Goal: Task Accomplishment & Management: Complete application form

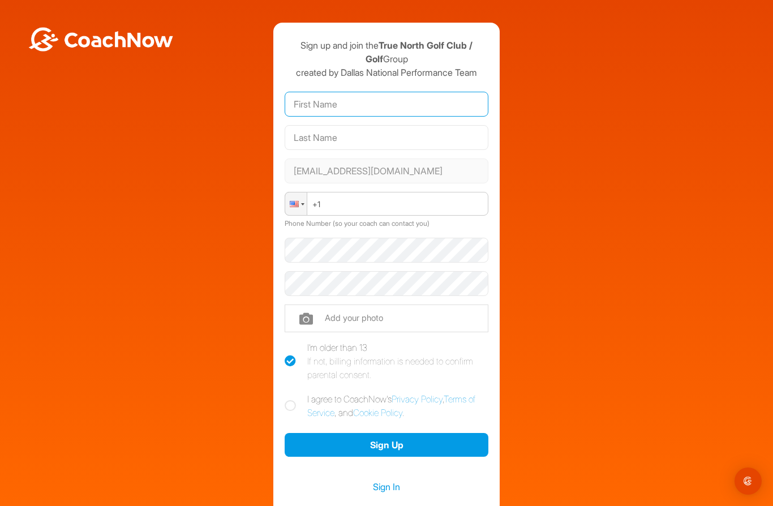
click at [312, 113] on input "text" at bounding box center [387, 104] width 204 height 25
type input "[PERSON_NAME]"
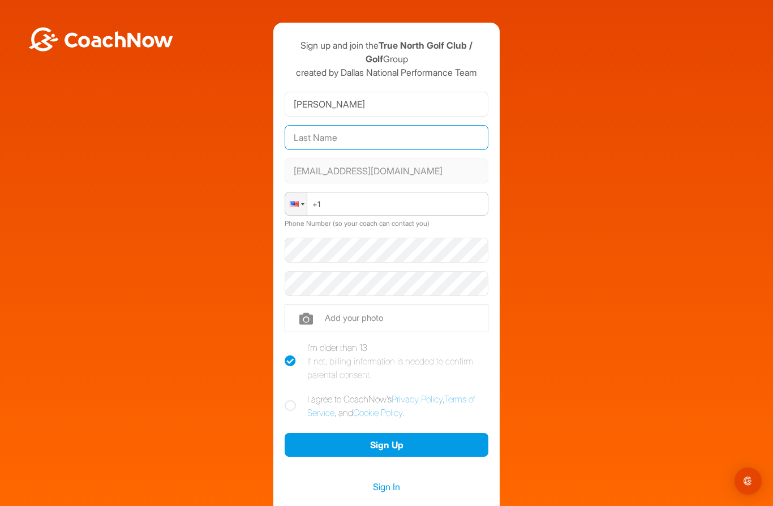
click at [307, 138] on input "text" at bounding box center [387, 137] width 204 height 25
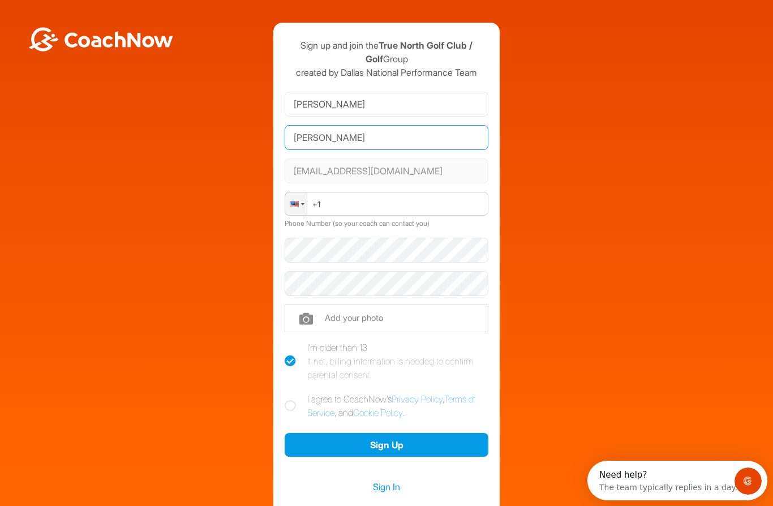
type input "[PERSON_NAME]"
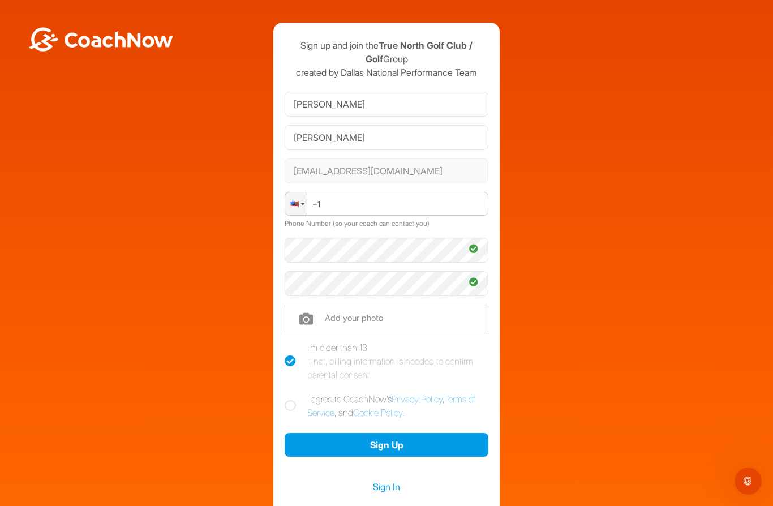
click at [309, 322] on input "file" at bounding box center [387, 317] width 204 height 27
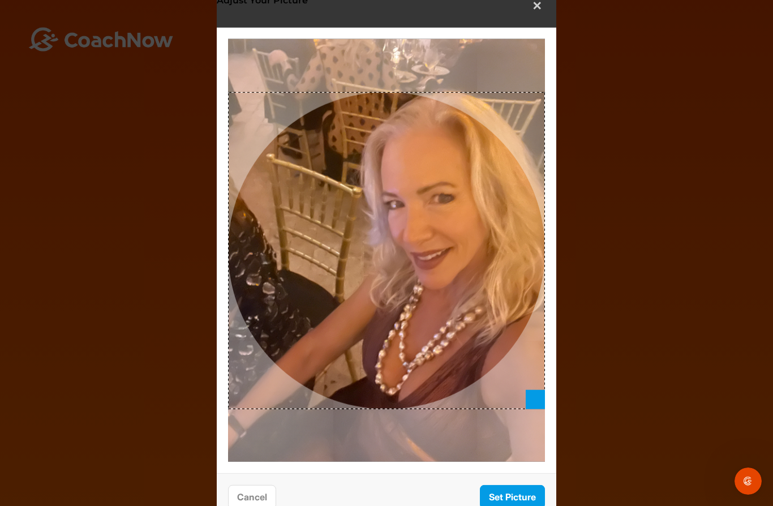
click at [537, 15] on button "✕" at bounding box center [536, 6] width 25 height 25
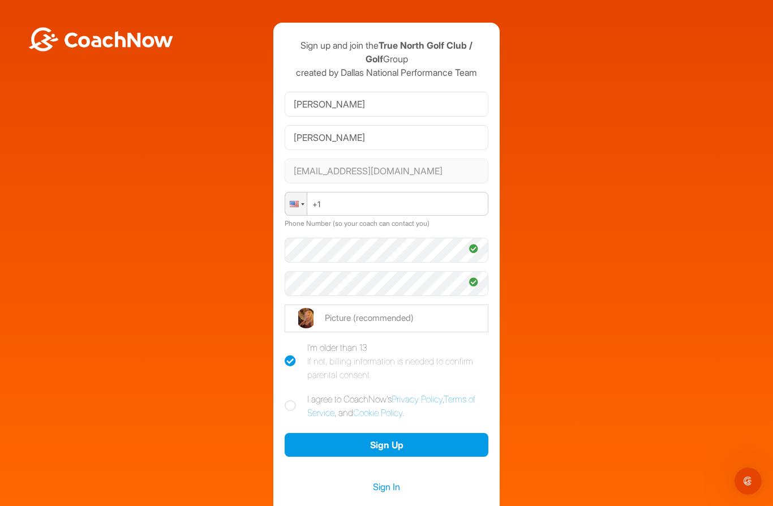
click at [326, 316] on input "file" at bounding box center [387, 317] width 204 height 27
type input "C:\fakepath\IMG_5090.jpeg"
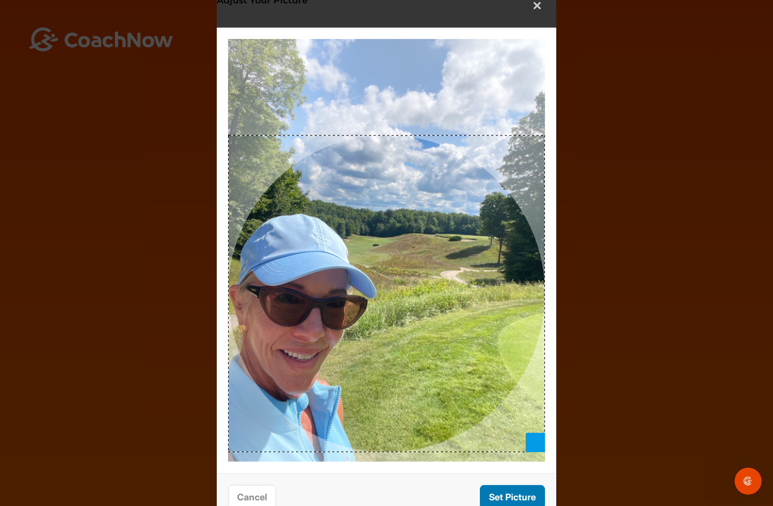
click at [506, 499] on button "Set Picture" at bounding box center [512, 496] width 65 height 24
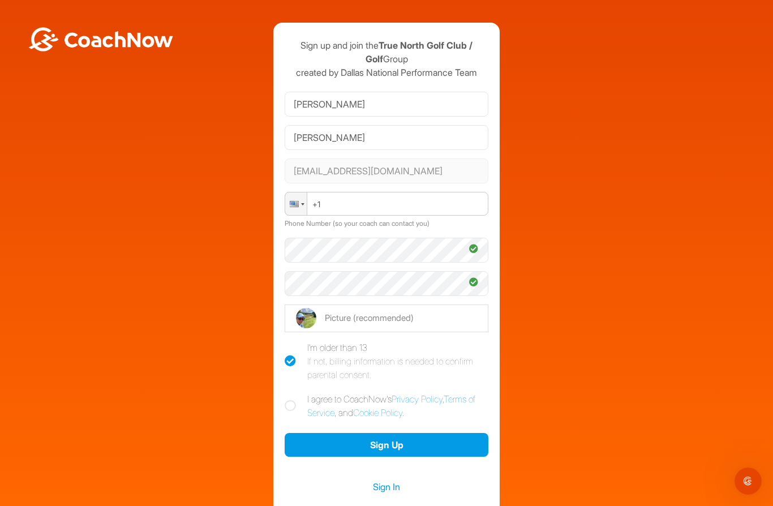
click at [274, 400] on div "Sign up and join the True North Golf Club / Golf Group created by Dallas Nation…" at bounding box center [386, 271] width 226 height 496
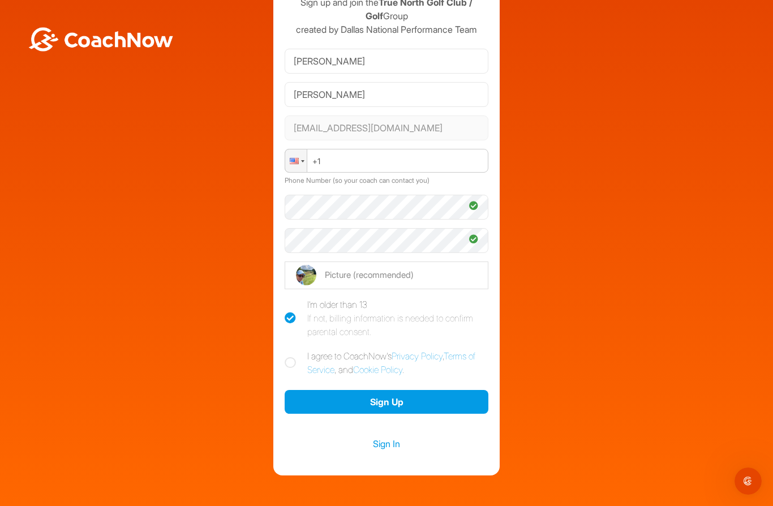
scroll to position [42, 0]
click at [292, 362] on icon at bounding box center [290, 363] width 11 height 11
click at [292, 357] on input "I agree to CoachNow's Privacy Policy , Terms of Service , and Cookie Policy ." at bounding box center [288, 353] width 7 height 7
checkbox input "true"
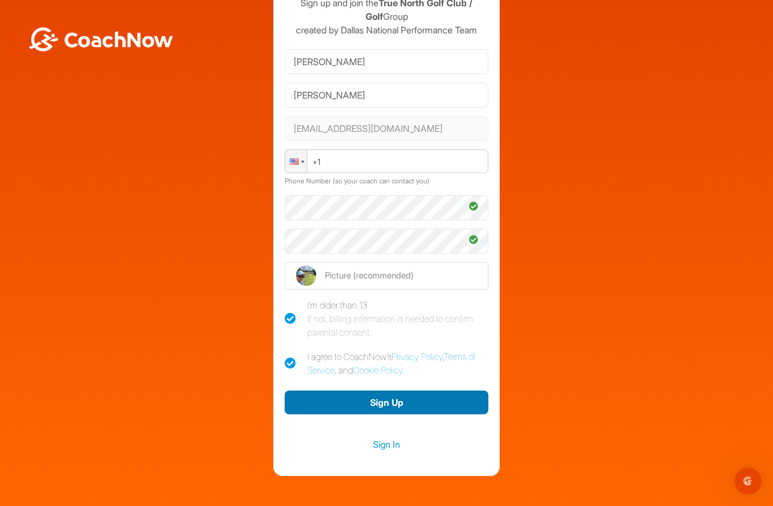
click at [378, 411] on button "Sign Up" at bounding box center [387, 402] width 204 height 24
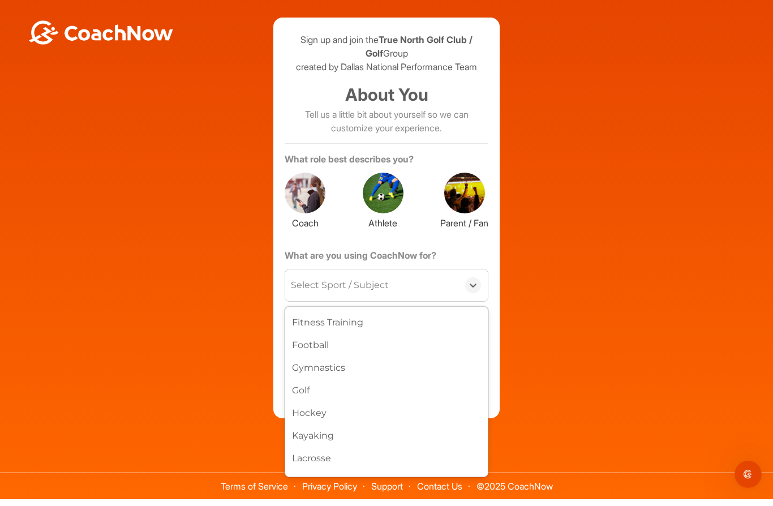
scroll to position [240, 0]
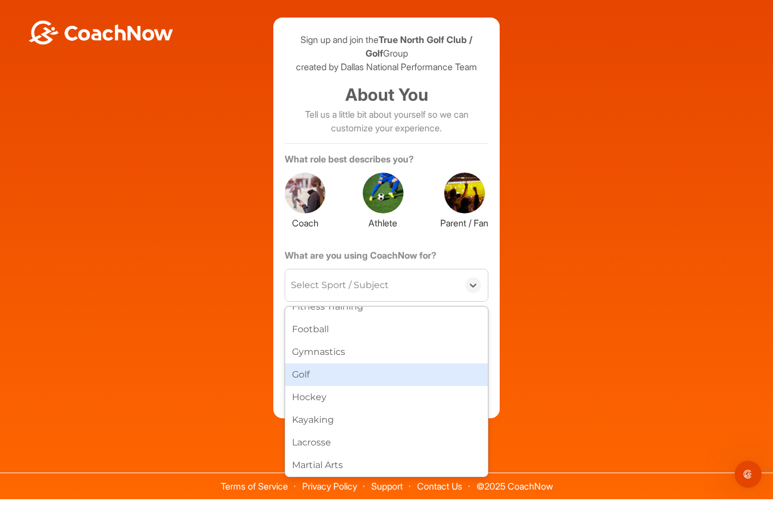
click at [296, 393] on div "Golf" at bounding box center [386, 381] width 203 height 23
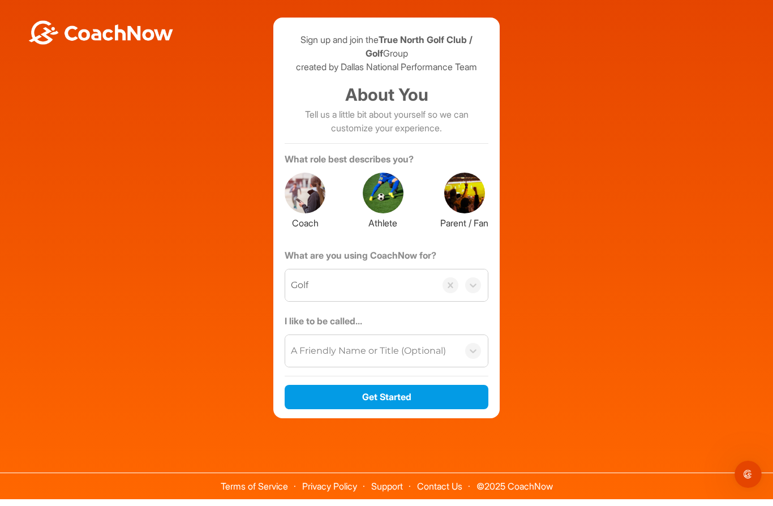
scroll to position [7, 0]
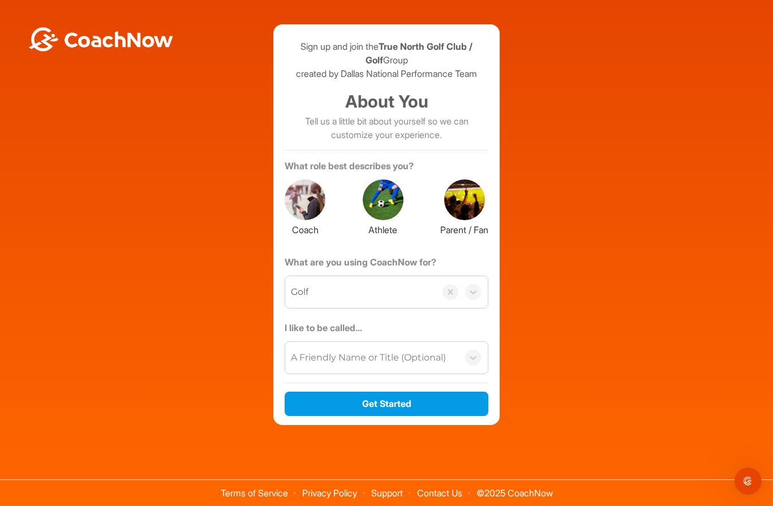
click at [343, 230] on section "Coach Athlete Parent / Fan" at bounding box center [387, 206] width 204 height 55
click at [428, 234] on section "Coach Athlete Parent / Fan" at bounding box center [387, 206] width 204 height 55
click at [383, 220] on div at bounding box center [383, 199] width 41 height 41
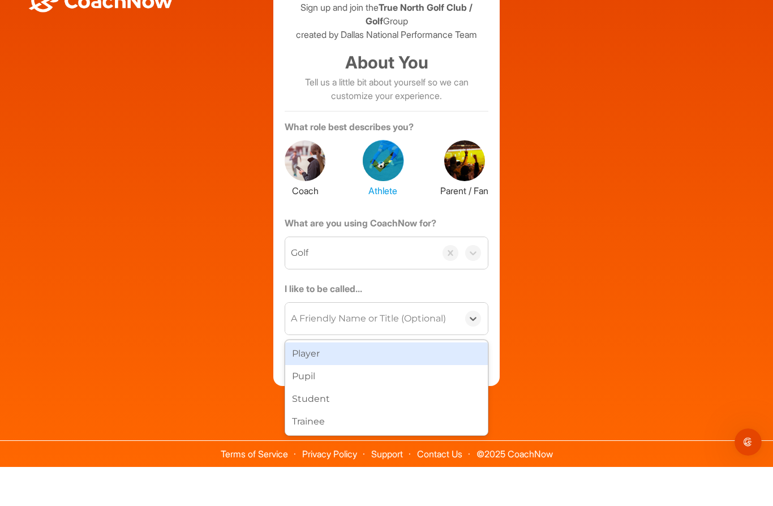
scroll to position [49, 0]
click at [582, 327] on div "Sign up and join the True North Golf Club / Golf Group created by Dallas Nation…" at bounding box center [386, 224] width 761 height 401
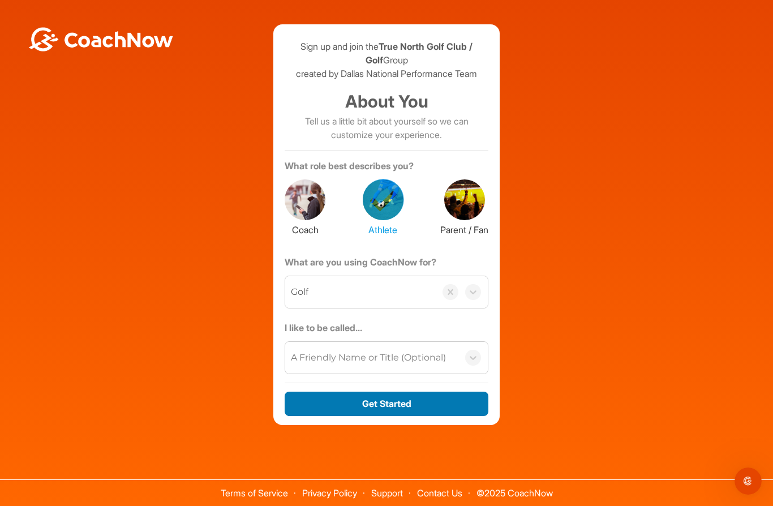
click at [381, 391] on button "Get Started" at bounding box center [387, 403] width 204 height 24
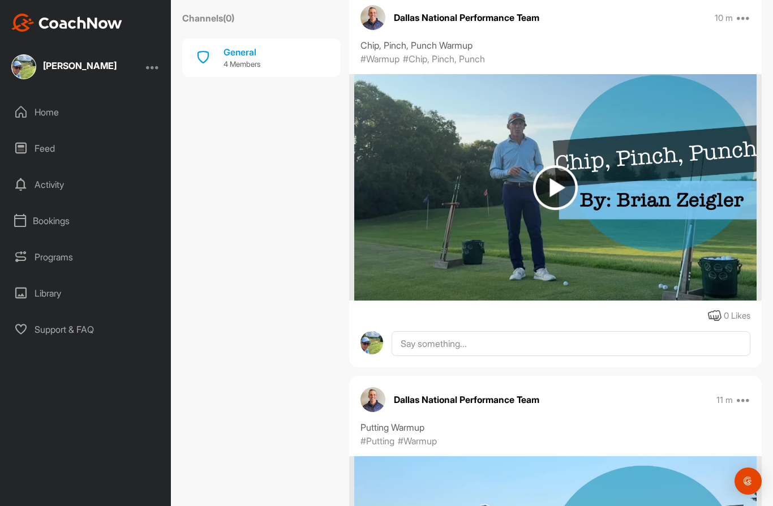
scroll to position [2156, 0]
click at [555, 195] on img at bounding box center [555, 187] width 45 height 45
